Goal: Task Accomplishment & Management: Manage account settings

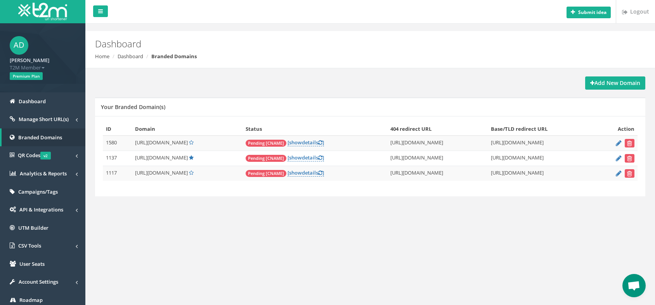
click at [231, 153] on td "[URL][DOMAIN_NAME]" at bounding box center [187, 158] width 111 height 15
click at [194, 142] on icon at bounding box center [191, 142] width 5 height 5
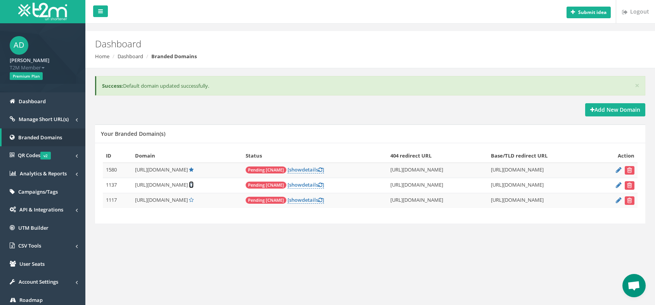
click at [194, 185] on icon at bounding box center [191, 184] width 5 height 5
click at [221, 105] on div "Add New Domain" at bounding box center [370, 109] width 551 height 13
click at [302, 167] on span "show" at bounding box center [295, 169] width 13 height 7
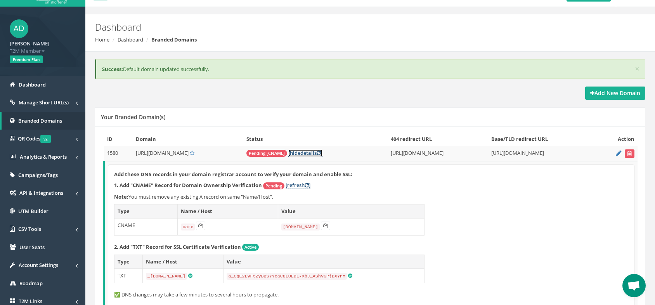
scroll to position [19, 0]
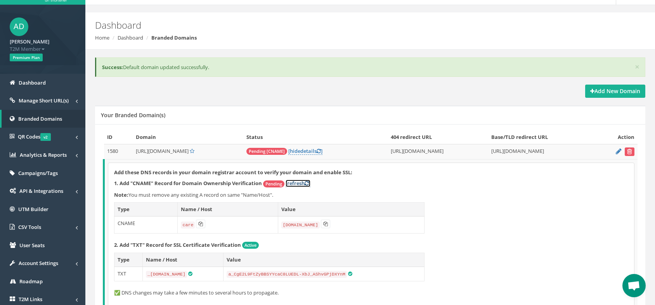
click at [305, 184] on link "[refresh ]" at bounding box center [298, 183] width 25 height 7
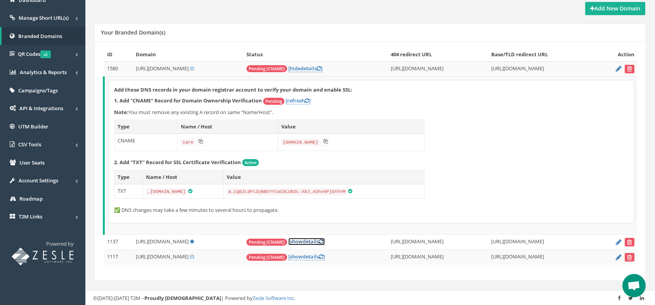
click at [322, 242] on link "[ show details ]" at bounding box center [306, 241] width 36 height 7
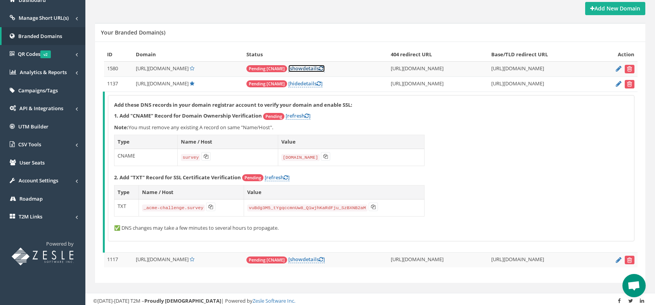
click at [303, 68] on span "show" at bounding box center [296, 68] width 13 height 7
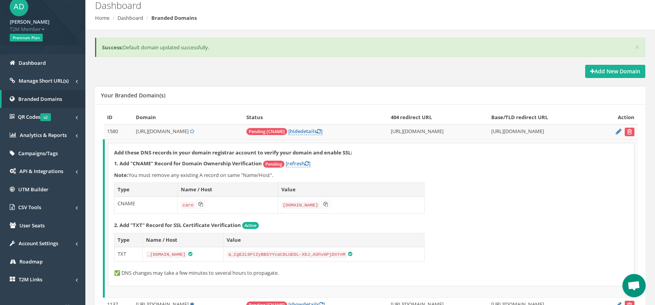
scroll to position [0, 0]
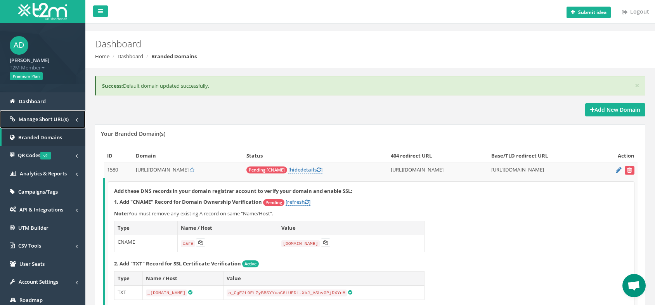
click at [42, 118] on span "Manage Short URL(s)" at bounding box center [44, 119] width 50 height 7
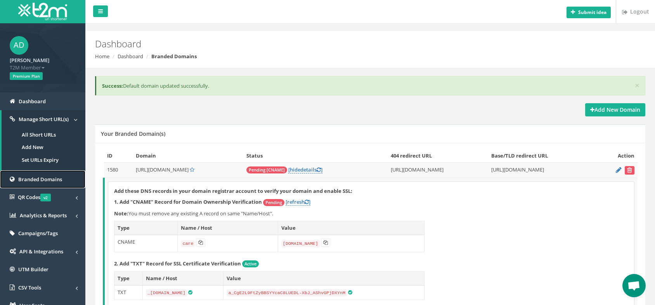
click at [37, 179] on span "Branded Domains" at bounding box center [40, 179] width 44 height 7
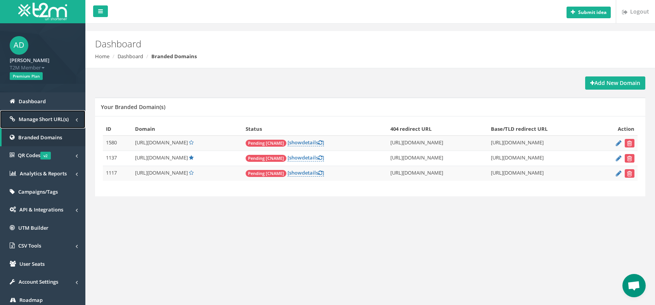
click at [40, 118] on span "Manage Short URL(s)" at bounding box center [44, 119] width 50 height 7
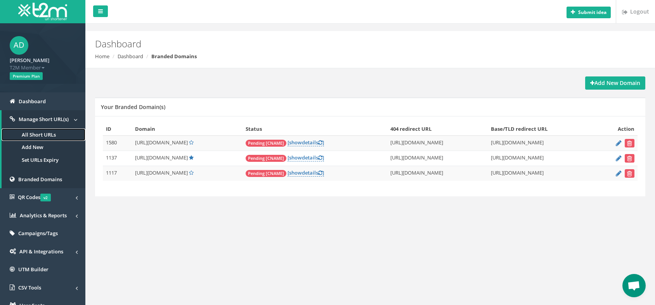
click at [47, 132] on link "All Short URLs" at bounding box center [44, 135] width 84 height 13
